Goal: Task Accomplishment & Management: Manage account settings

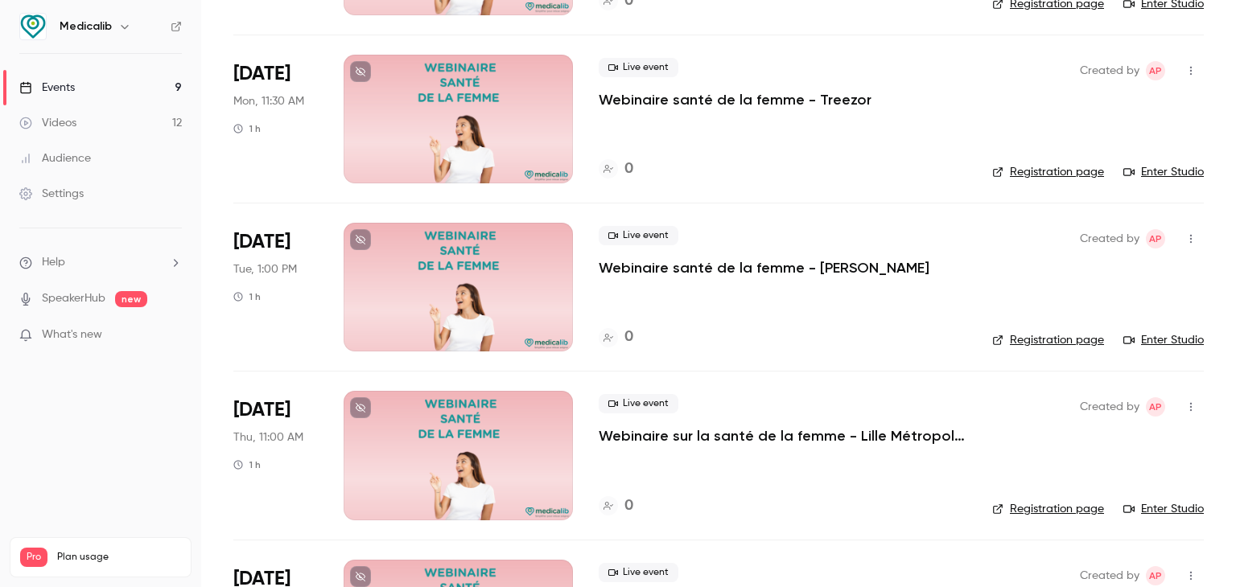
scroll to position [483, 0]
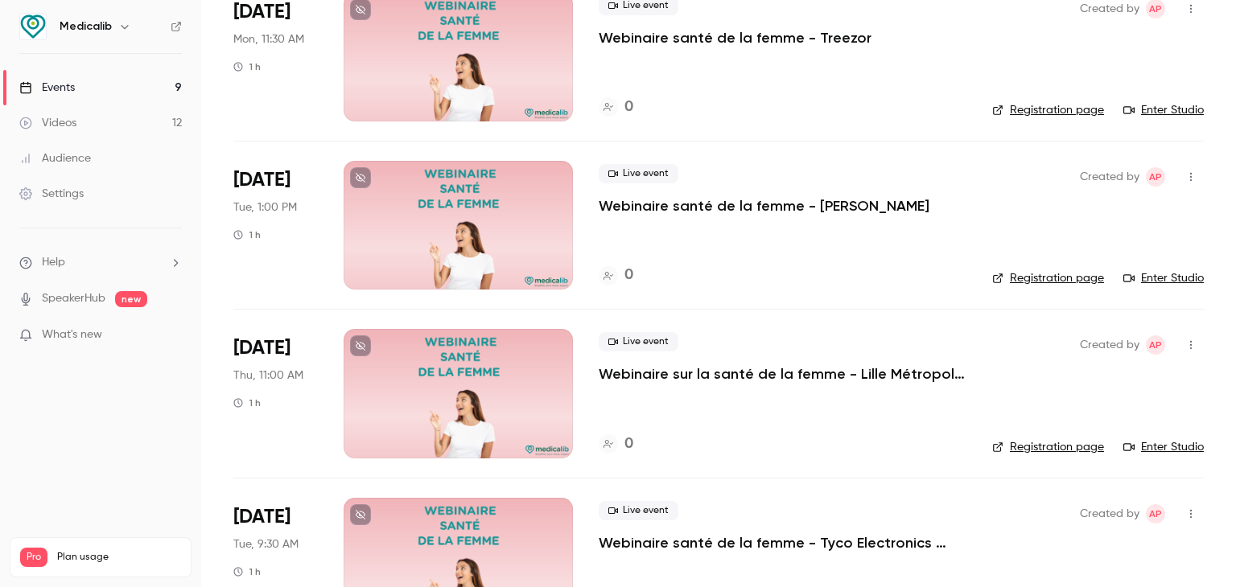
click at [427, 405] on div at bounding box center [458, 393] width 229 height 129
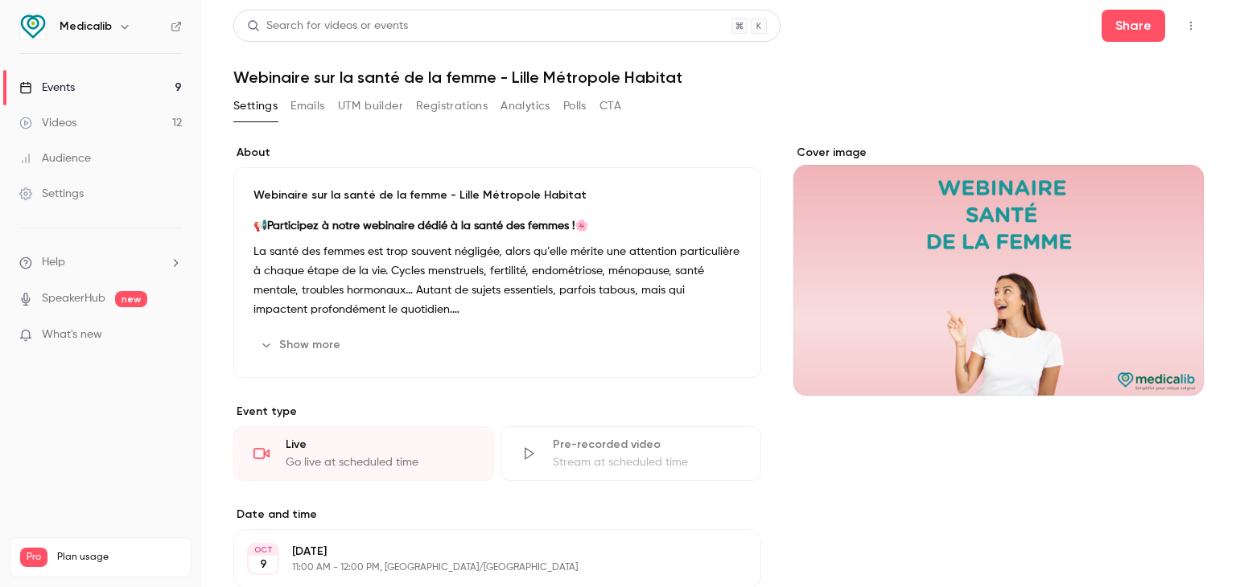
click at [445, 307] on p "La santé des femmes est trop souvent négligée, alors qu’elle mérite une attenti…" at bounding box center [497, 280] width 488 height 77
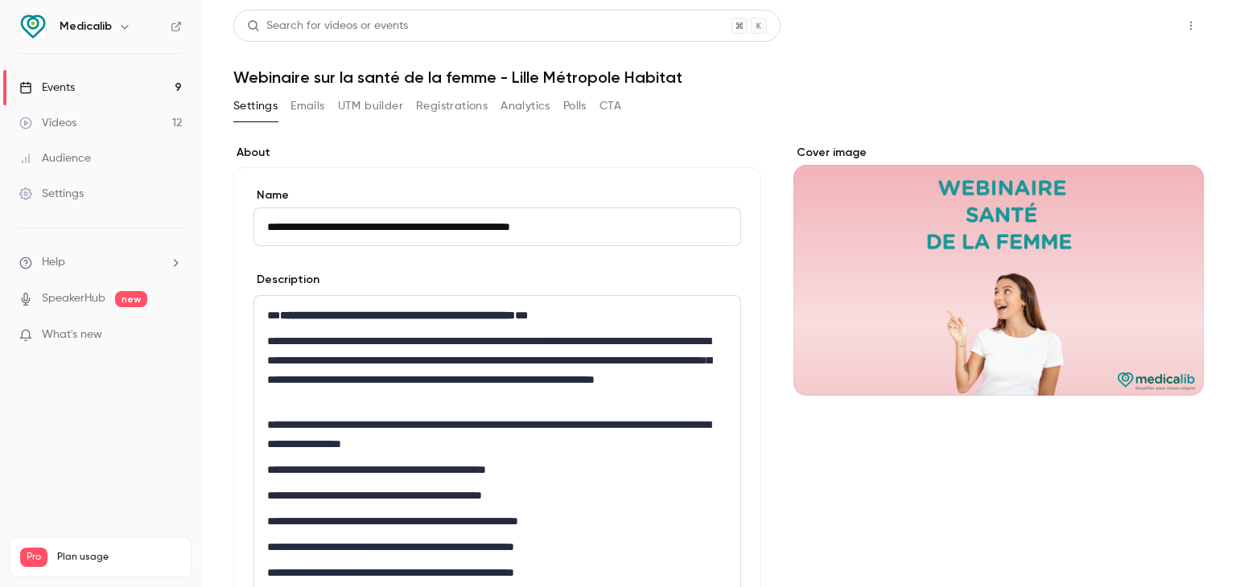
click at [1121, 39] on button "Share" at bounding box center [1134, 26] width 64 height 32
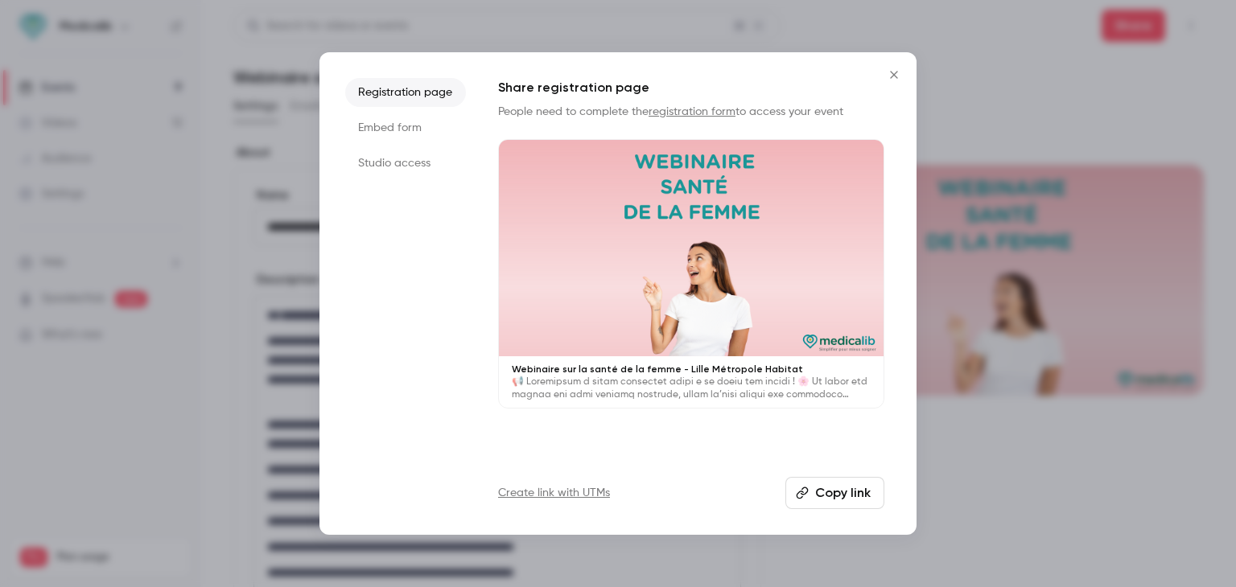
click at [810, 486] on button "Copy link" at bounding box center [834, 493] width 99 height 32
click at [902, 72] on icon "Close" at bounding box center [893, 74] width 19 height 13
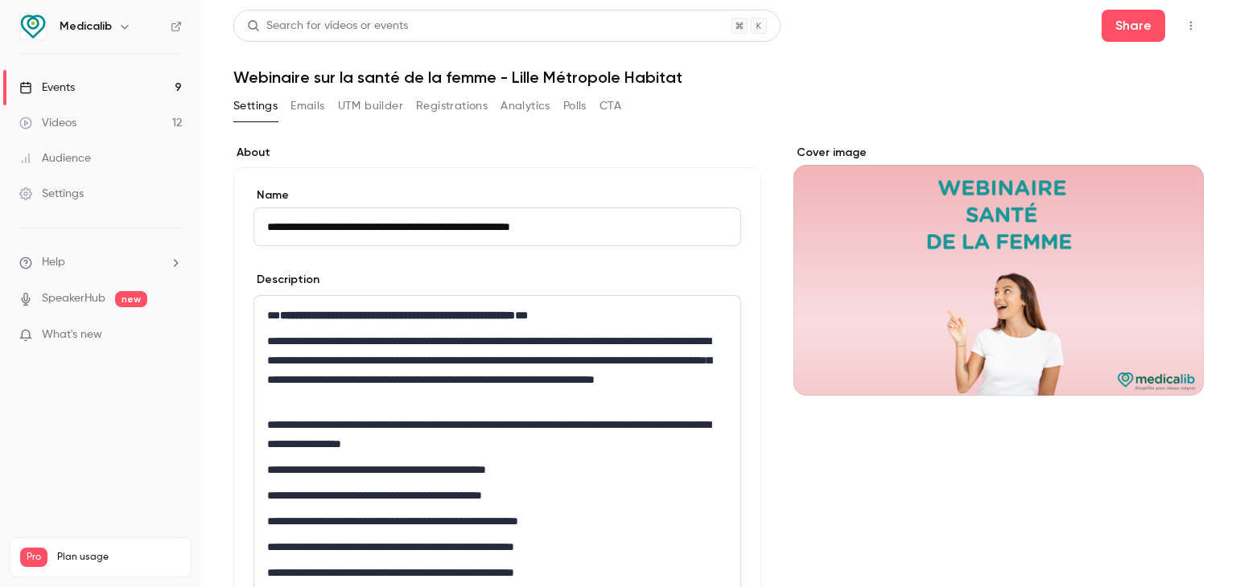
click at [1165, 25] on div "Share" at bounding box center [1153, 26] width 102 height 32
click at [1185, 23] on icon "button" at bounding box center [1191, 25] width 13 height 11
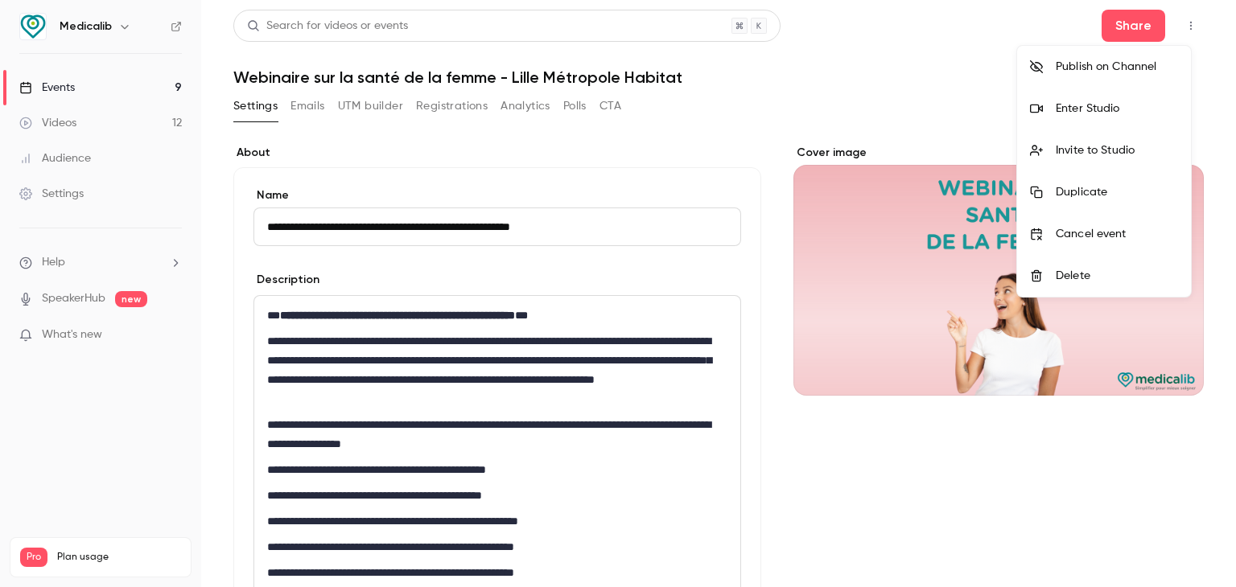
click at [1137, 35] on div at bounding box center [618, 293] width 1236 height 587
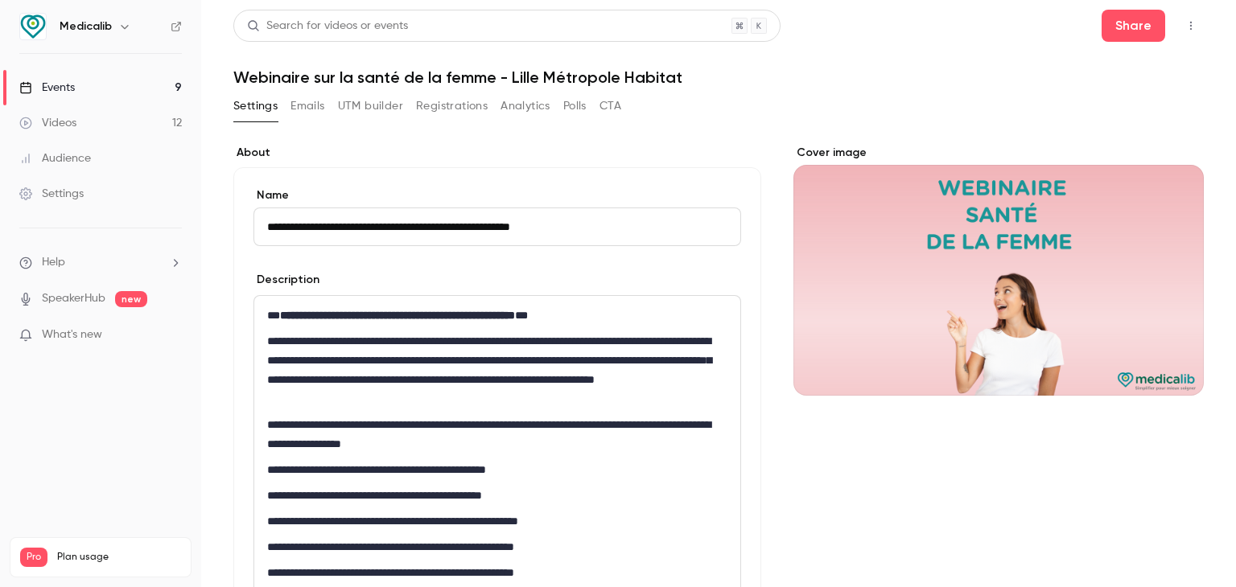
click at [1131, 28] on button "Share" at bounding box center [1134, 26] width 64 height 32
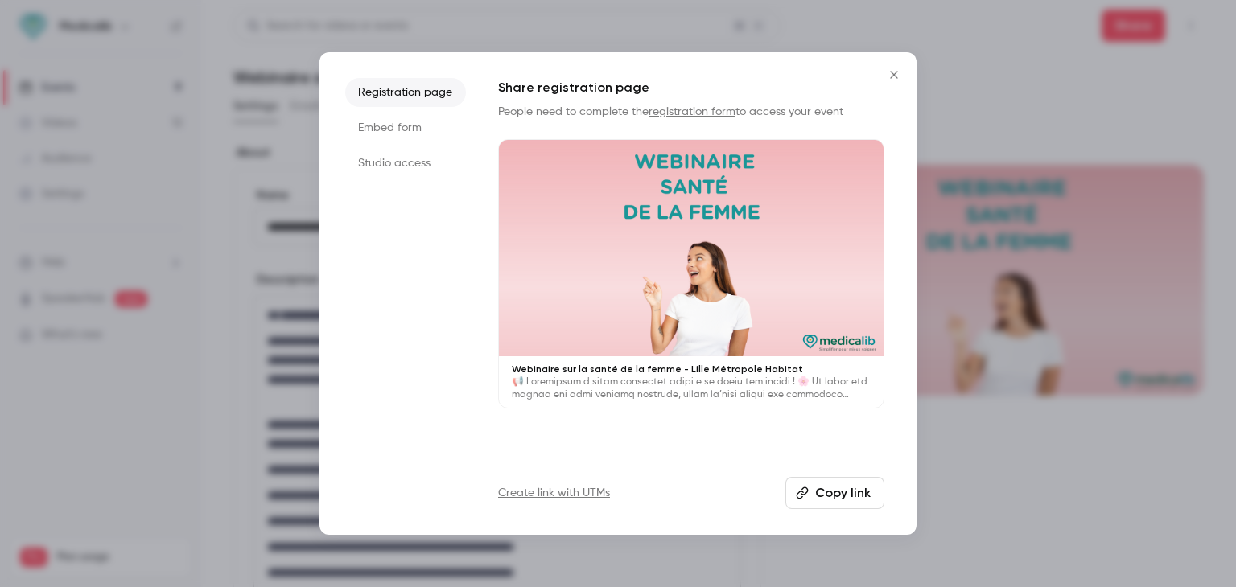
click at [402, 172] on li "Studio access" at bounding box center [405, 163] width 121 height 29
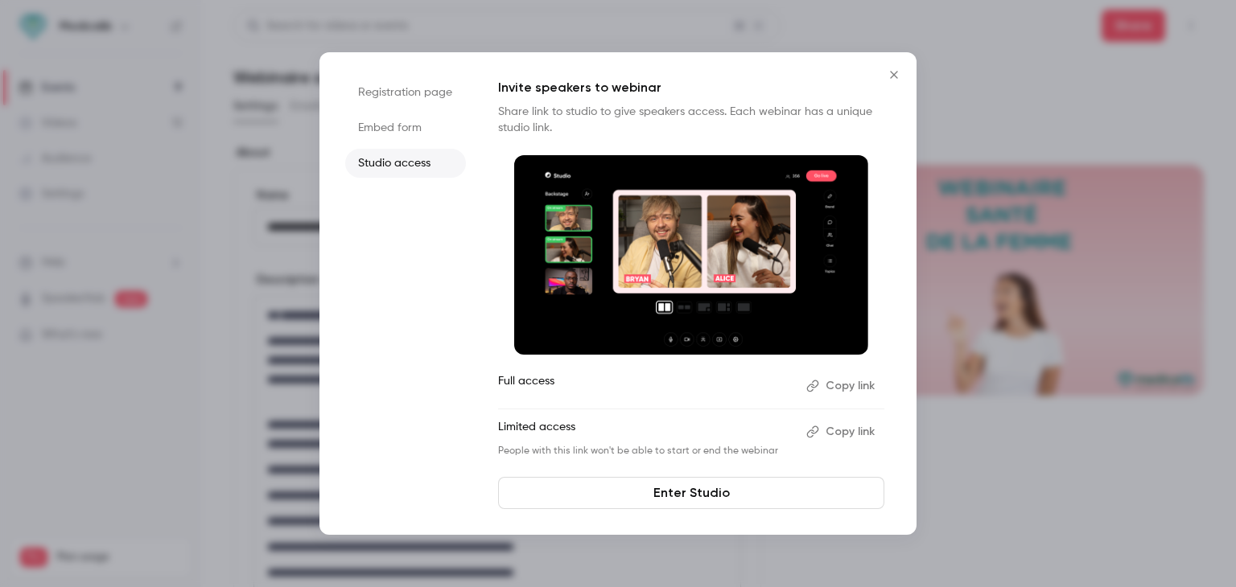
click at [635, 492] on link "Enter Studio" at bounding box center [691, 493] width 386 height 32
click at [833, 398] on li "Full access Copy link" at bounding box center [691, 386] width 386 height 26
click at [840, 388] on button "Copy link" at bounding box center [842, 386] width 84 height 26
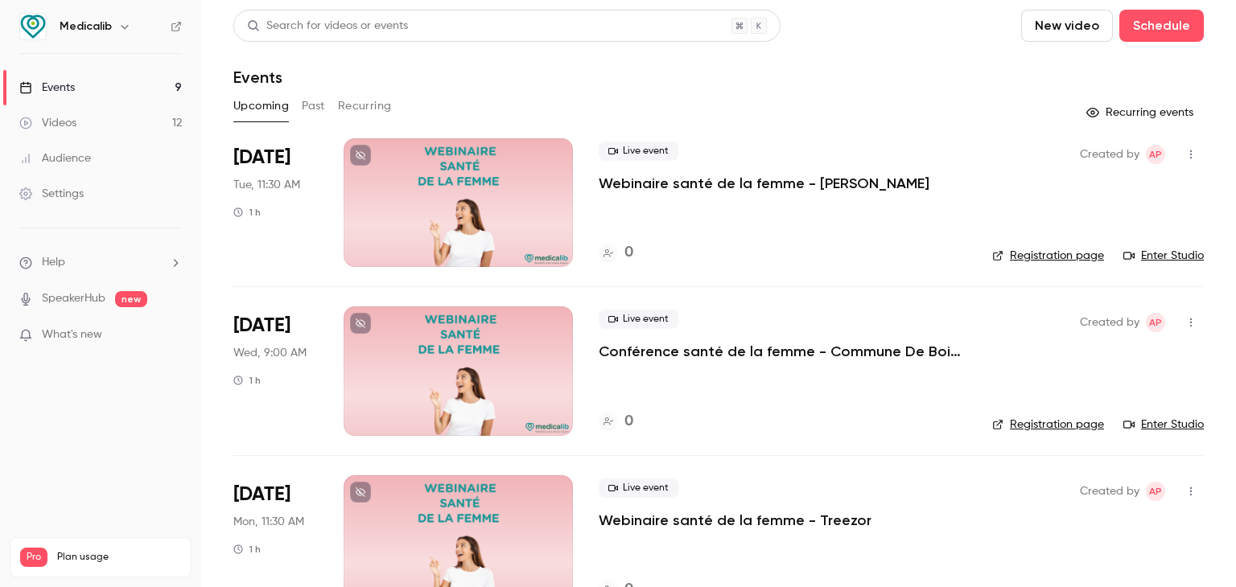
click at [536, 342] on div at bounding box center [458, 371] width 229 height 129
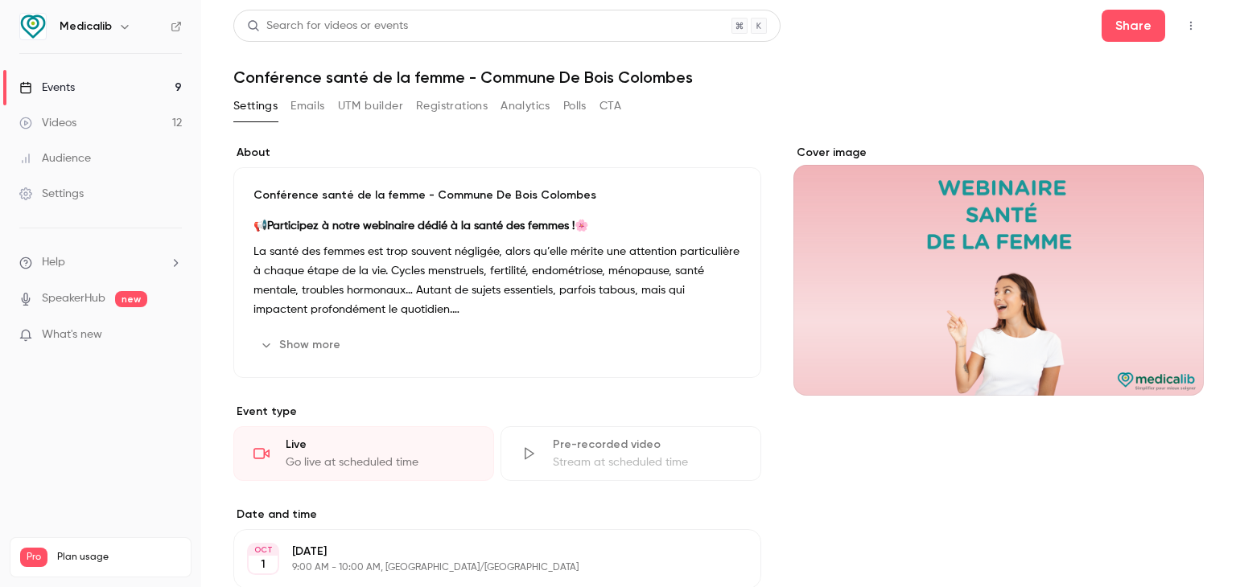
scroll to position [288, 0]
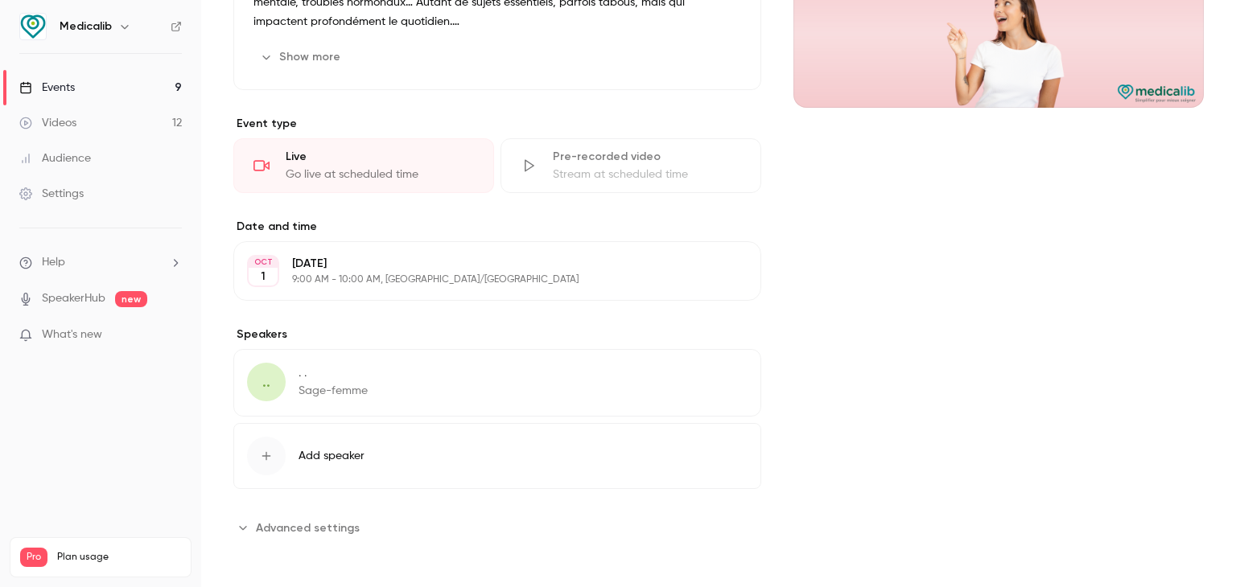
click at [326, 457] on span "Add speaker" at bounding box center [332, 456] width 66 height 16
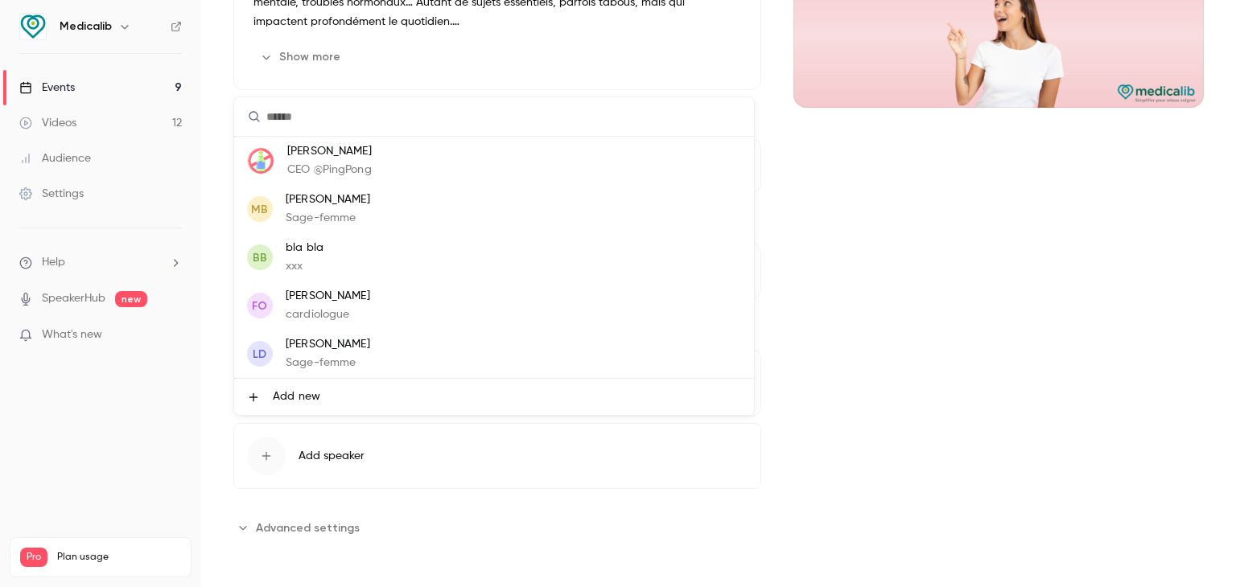
click at [438, 392] on li "Add new" at bounding box center [494, 397] width 520 height 36
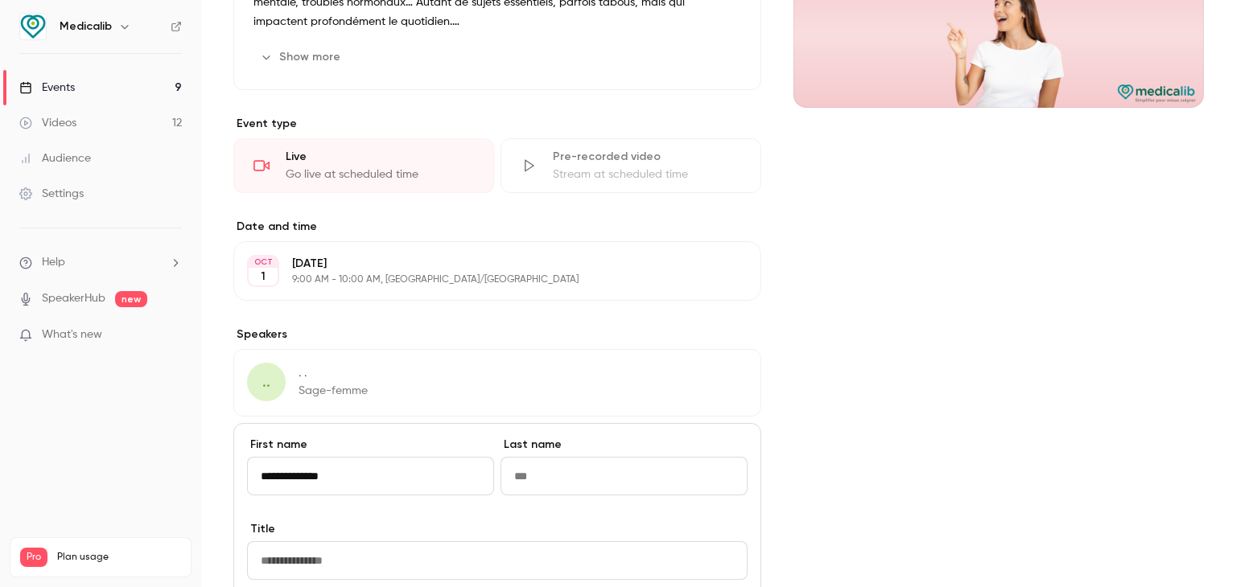
drag, startPoint x: 371, startPoint y: 474, endPoint x: 315, endPoint y: 477, distance: 56.4
click at [315, 477] on input "**********" at bounding box center [370, 476] width 247 height 39
drag, startPoint x: 270, startPoint y: 474, endPoint x: 315, endPoint y: 472, distance: 45.1
click at [315, 472] on input "**********" at bounding box center [370, 476] width 247 height 39
type input "**********"
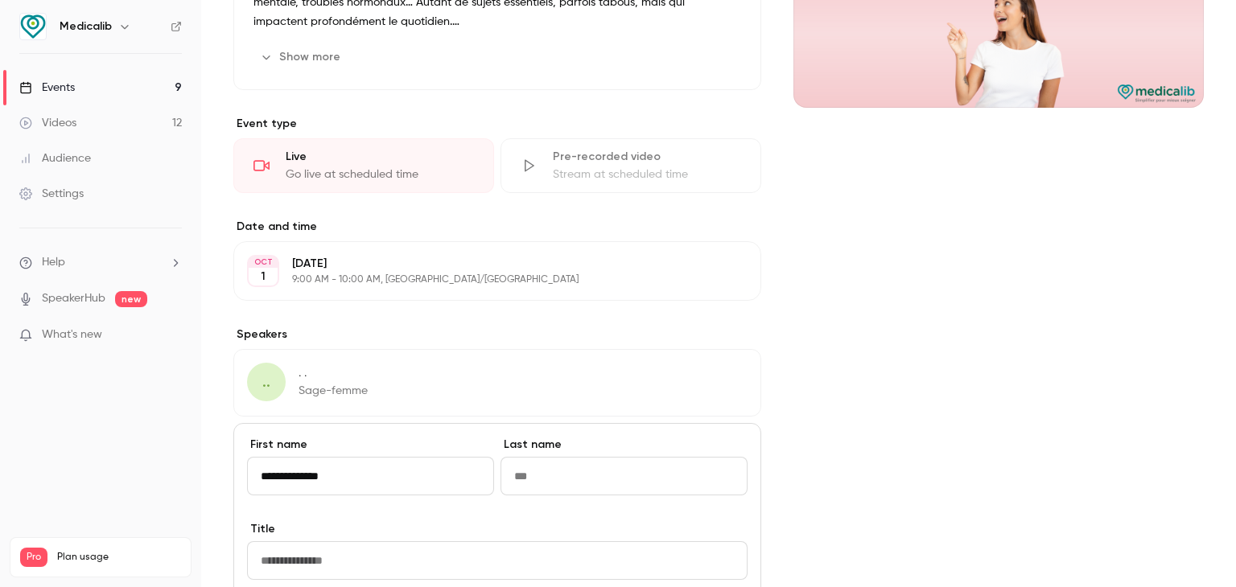
click at [574, 464] on input "Last name" at bounding box center [624, 476] width 247 height 39
type input "******"
click at [340, 473] on input "**********" at bounding box center [370, 476] width 247 height 39
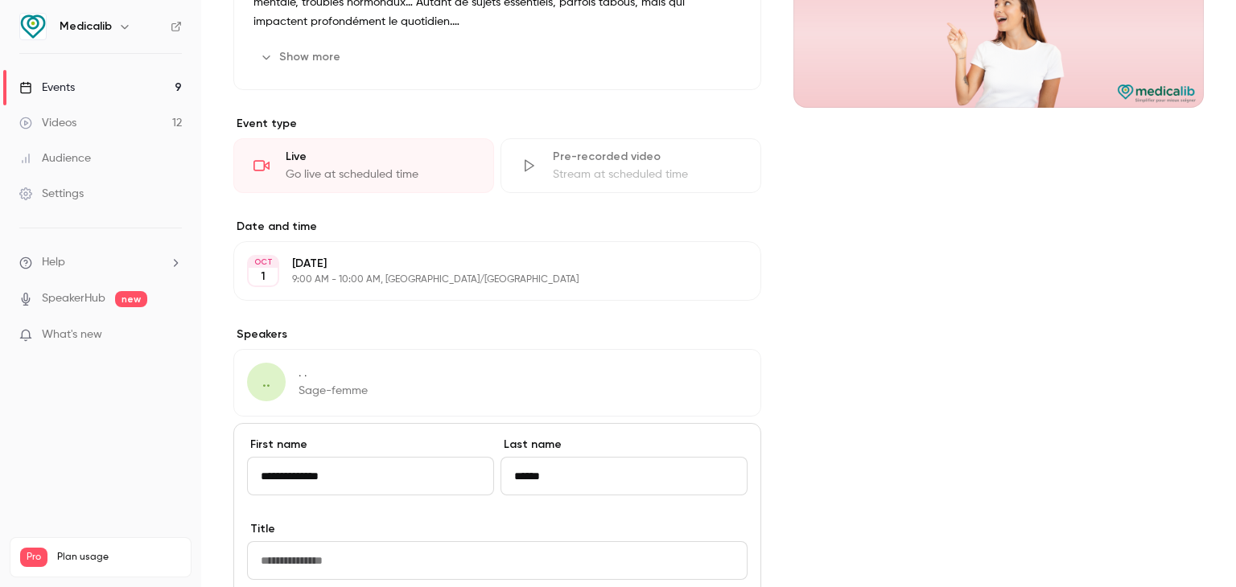
click at [361, 471] on input "**********" at bounding box center [370, 476] width 247 height 39
type input "*******"
click at [562, 365] on div ".. . . Sage-femme Edit" at bounding box center [497, 383] width 528 height 68
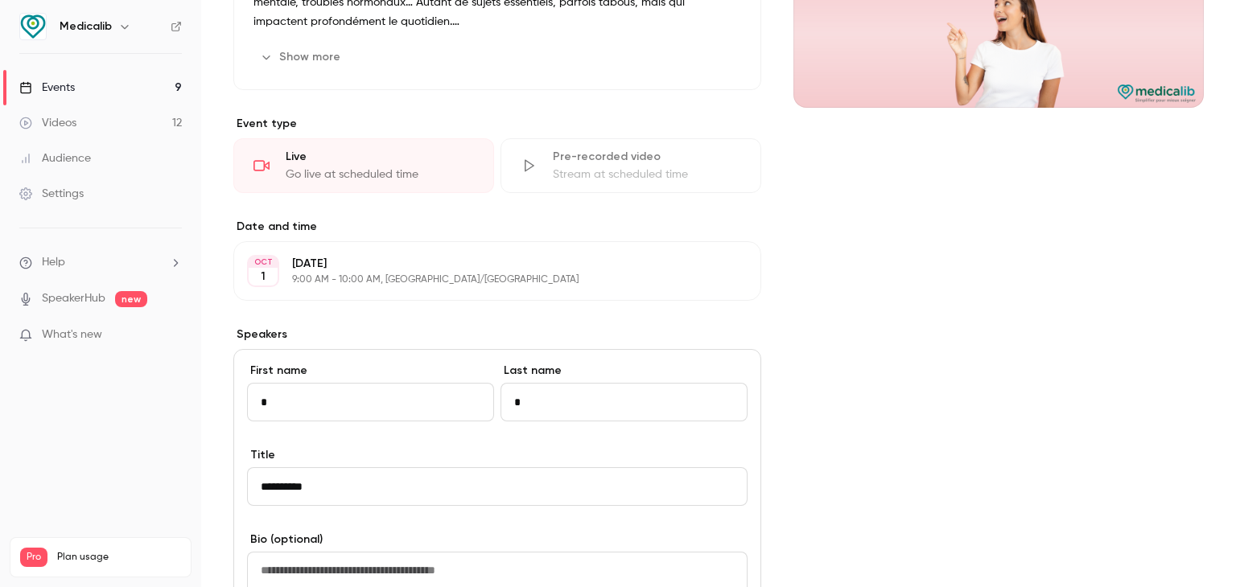
click at [950, 386] on div "Cover image" at bounding box center [998, 398] width 410 height 1082
drag, startPoint x: 341, startPoint y: 421, endPoint x: 325, endPoint y: 416, distance: 16.8
click at [325, 416] on div "First name * Last name *" at bounding box center [497, 405] width 501 height 84
drag, startPoint x: 304, startPoint y: 410, endPoint x: 179, endPoint y: 393, distance: 125.9
click at [191, 411] on div "Medicalib Events 9 Videos 12 Audience Settings Help SpeakerHub new What's new P…" at bounding box center [618, 293] width 1236 height 587
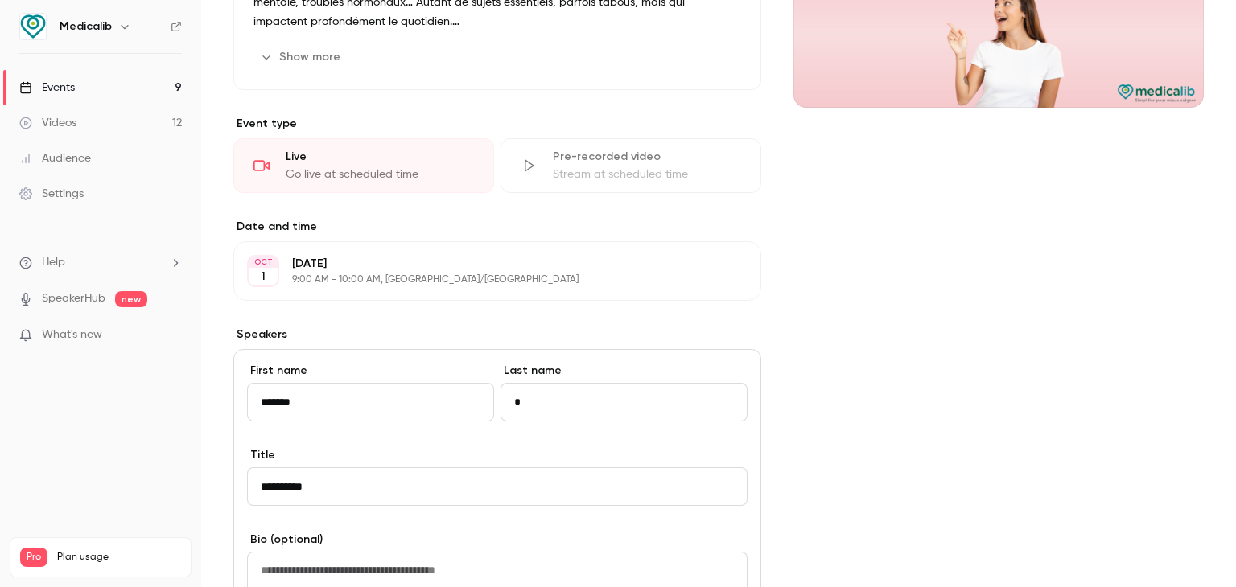
type input "*******"
type input "*"
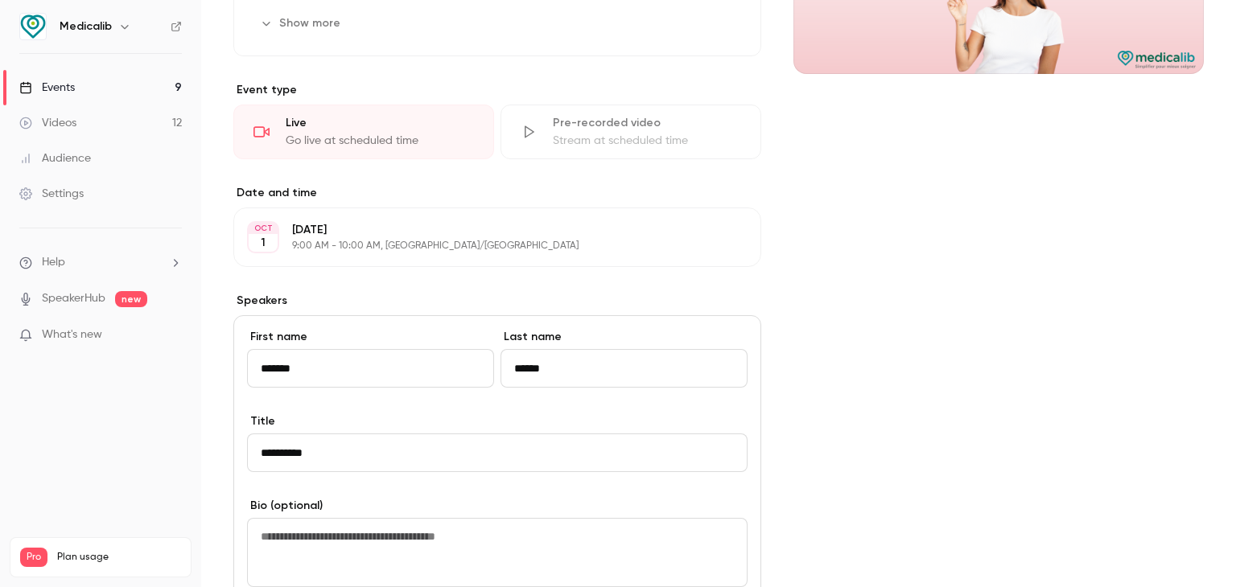
scroll to position [644, 0]
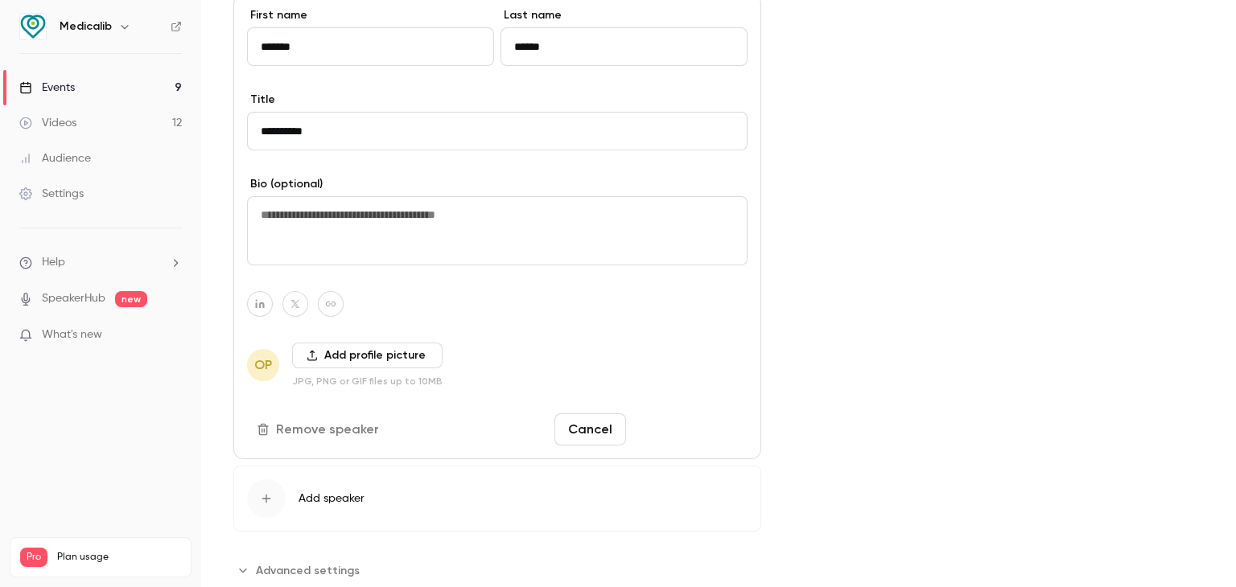
type input "******"
click at [721, 424] on button "Save changes" at bounding box center [690, 430] width 115 height 32
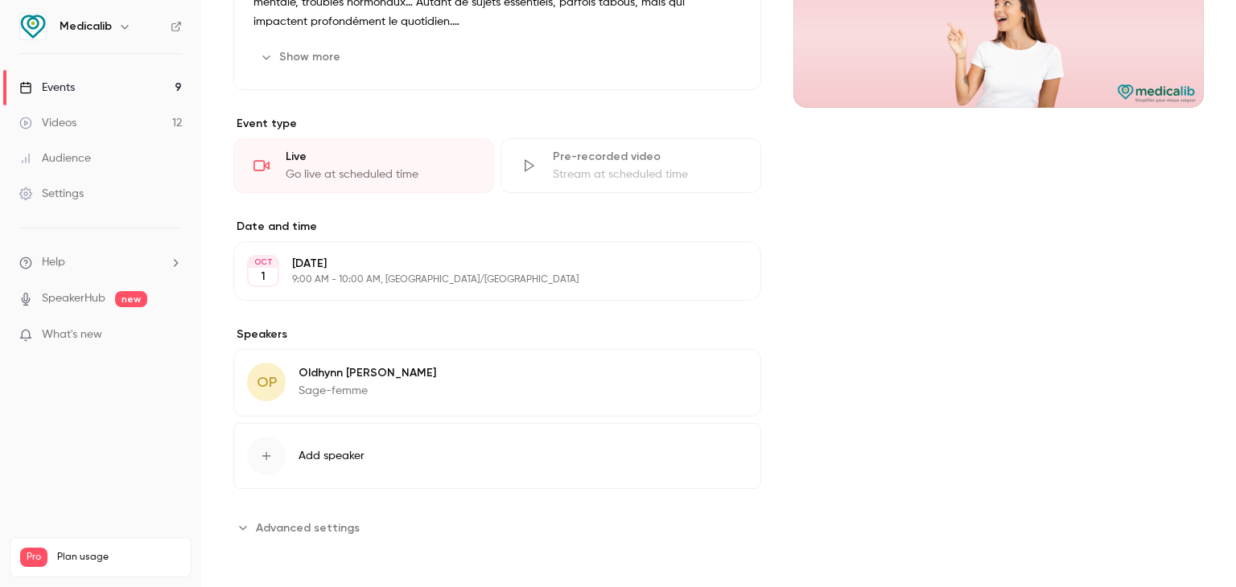
scroll to position [0, 0]
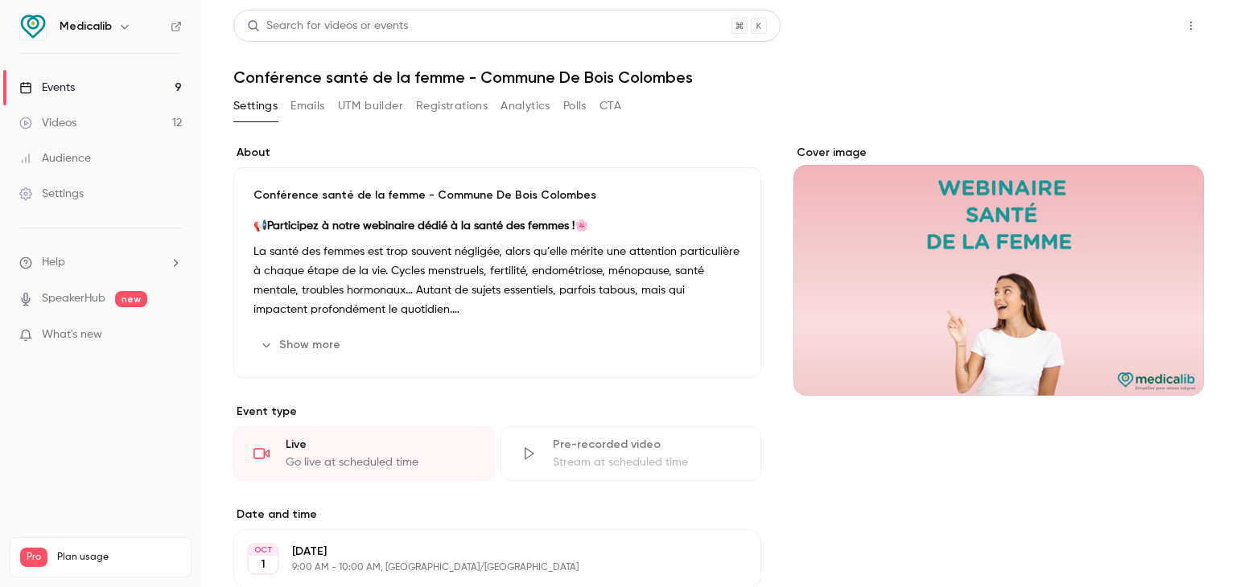
click at [1131, 17] on button "Share" at bounding box center [1134, 26] width 64 height 32
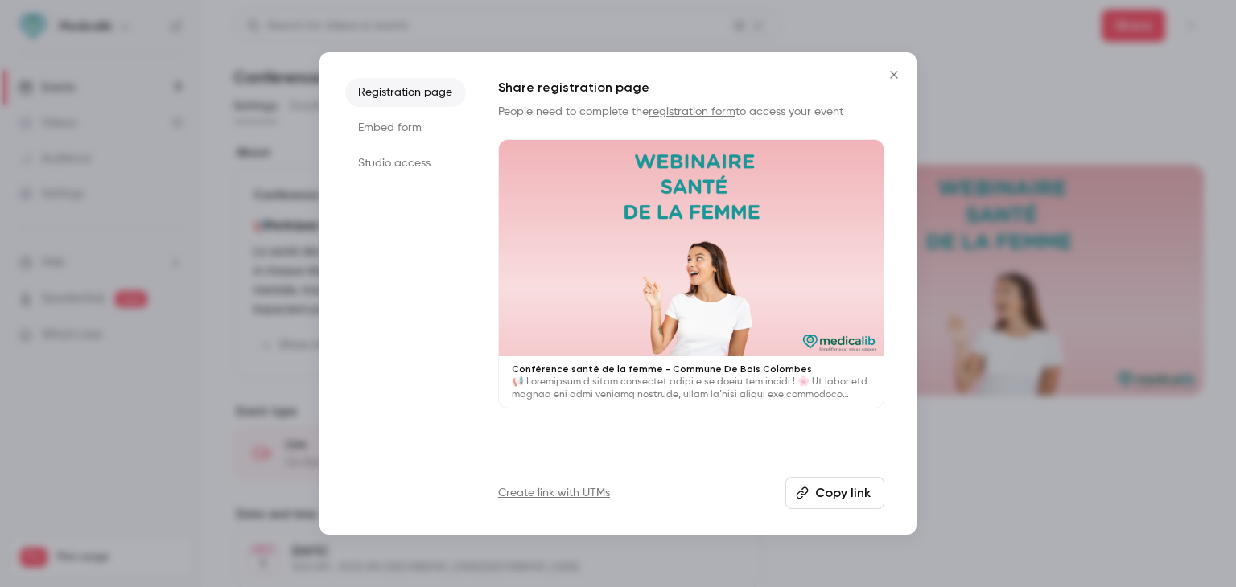
click at [811, 496] on button "Copy link" at bounding box center [834, 493] width 99 height 32
drag, startPoint x: 993, startPoint y: 460, endPoint x: 988, endPoint y: 477, distance: 17.6
click at [993, 460] on div at bounding box center [618, 293] width 1236 height 587
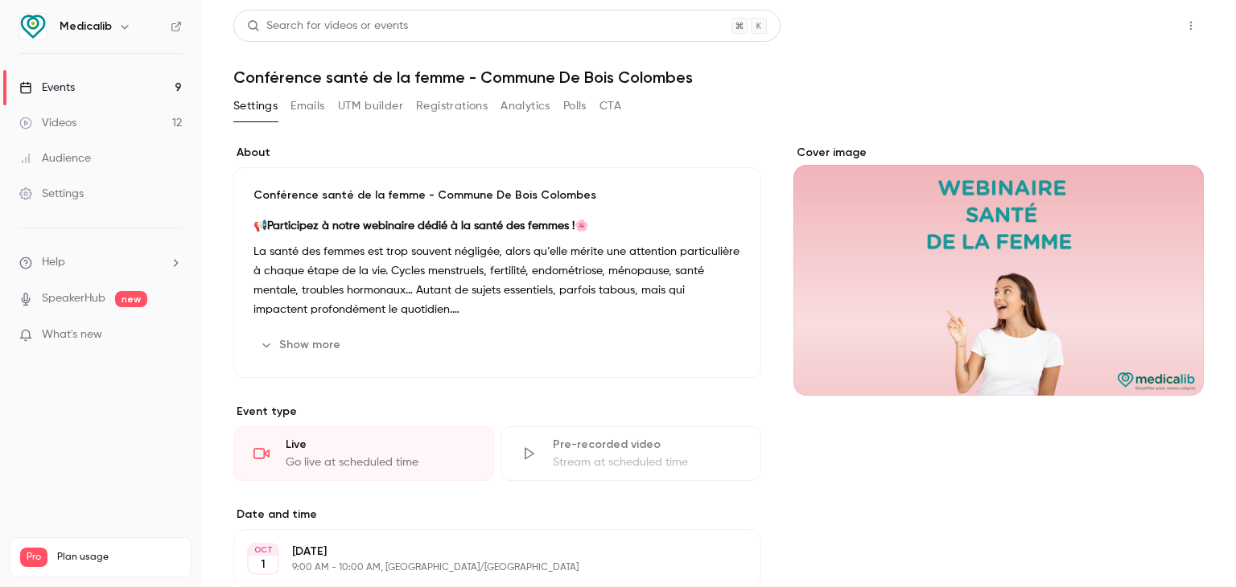
click at [1107, 24] on button "Share" at bounding box center [1134, 26] width 64 height 32
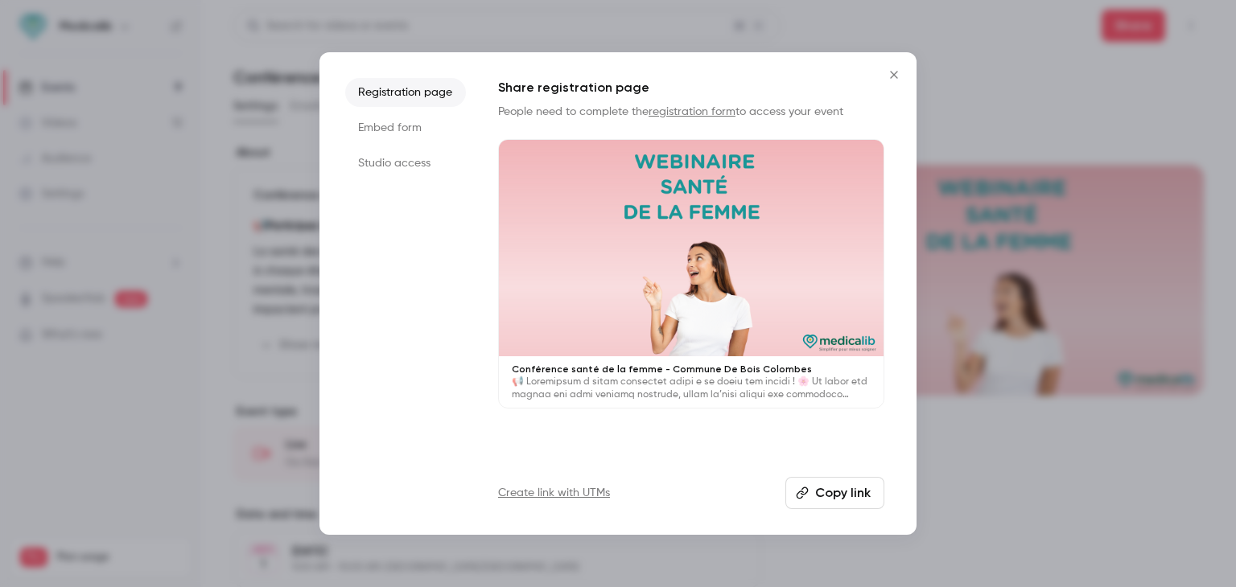
click at [831, 497] on button "Copy link" at bounding box center [834, 493] width 99 height 32
